Goal: Navigation & Orientation: Find specific page/section

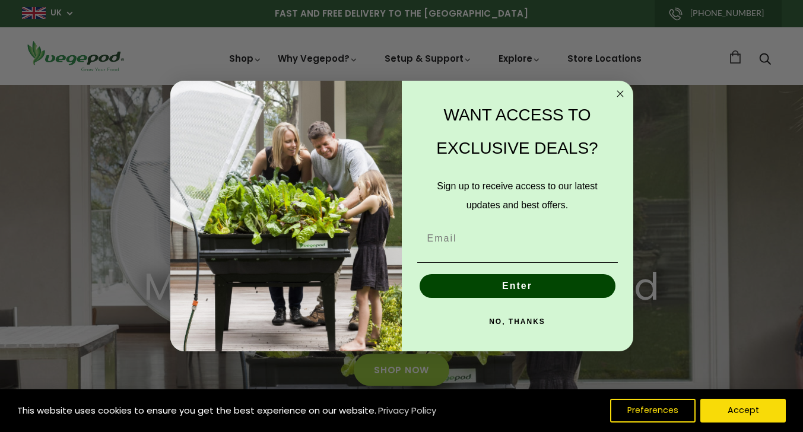
scroll to position [59, 0]
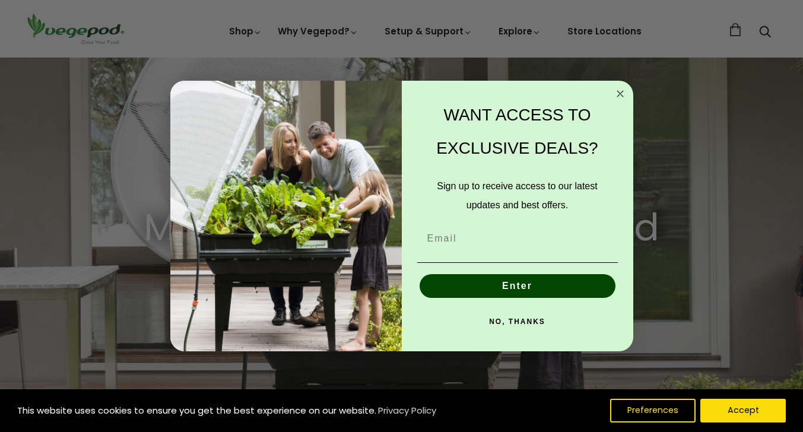
click at [619, 94] on circle "Close dialog" at bounding box center [620, 94] width 14 height 14
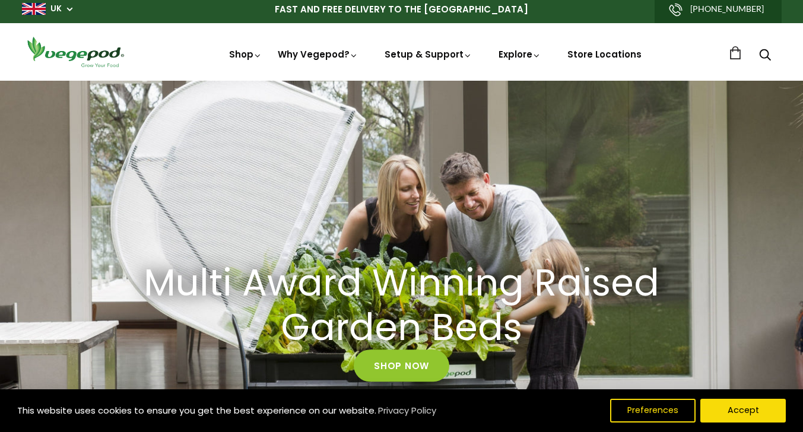
scroll to position [0, 0]
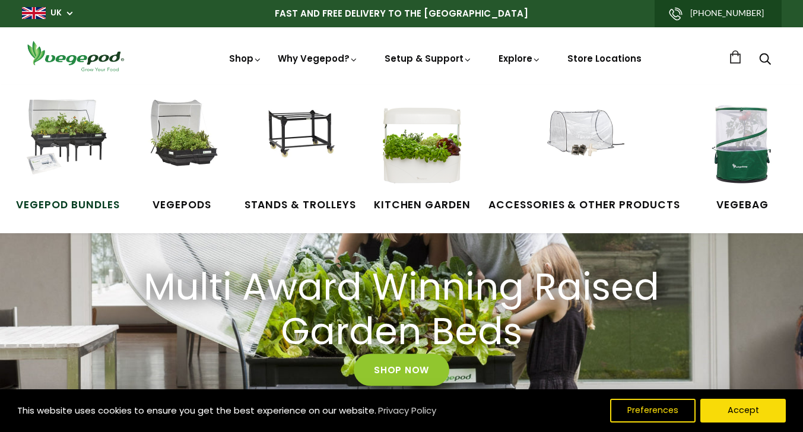
click at [85, 146] on img at bounding box center [67, 144] width 89 height 89
